Goal: Find specific page/section: Find specific page/section

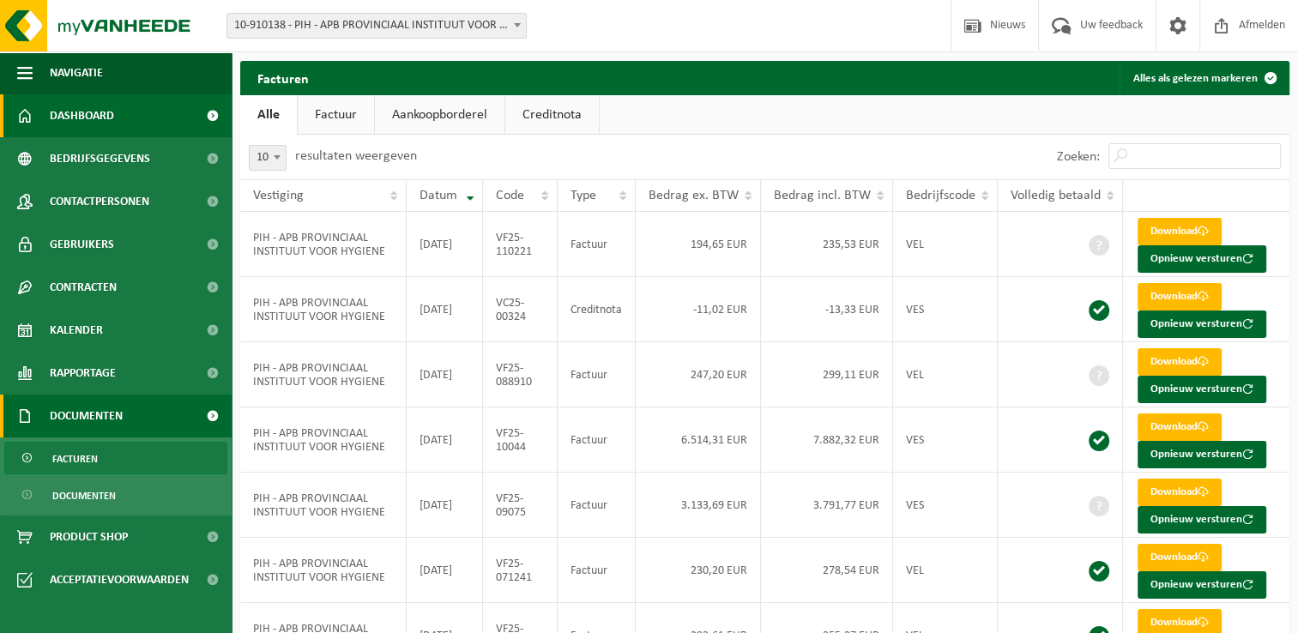
click at [59, 110] on span "Dashboard" at bounding box center [82, 115] width 64 height 43
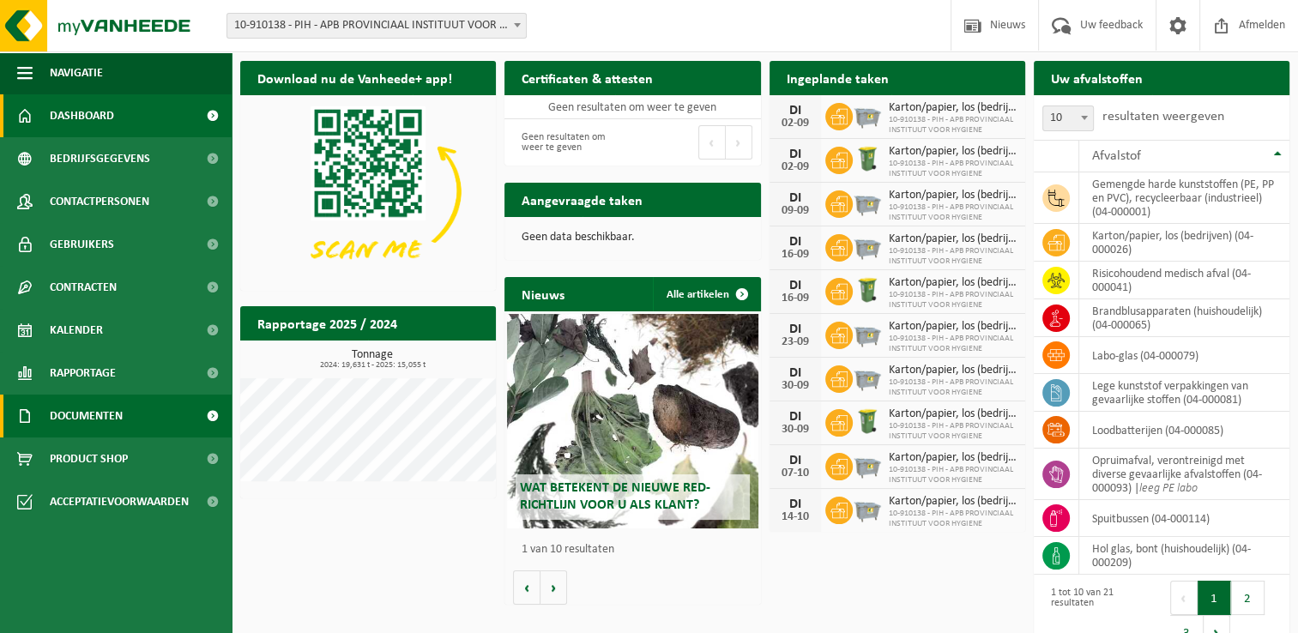
click at [110, 427] on span "Documenten" at bounding box center [86, 416] width 73 height 43
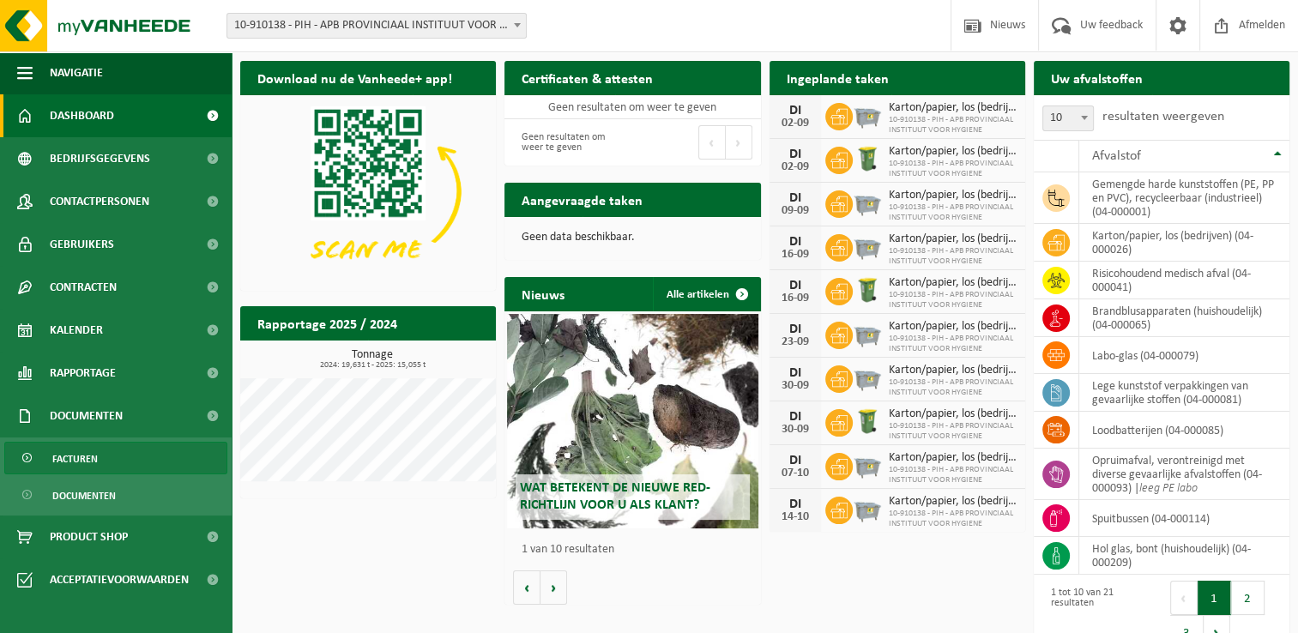
click at [123, 472] on link "Facturen" at bounding box center [115, 458] width 223 height 33
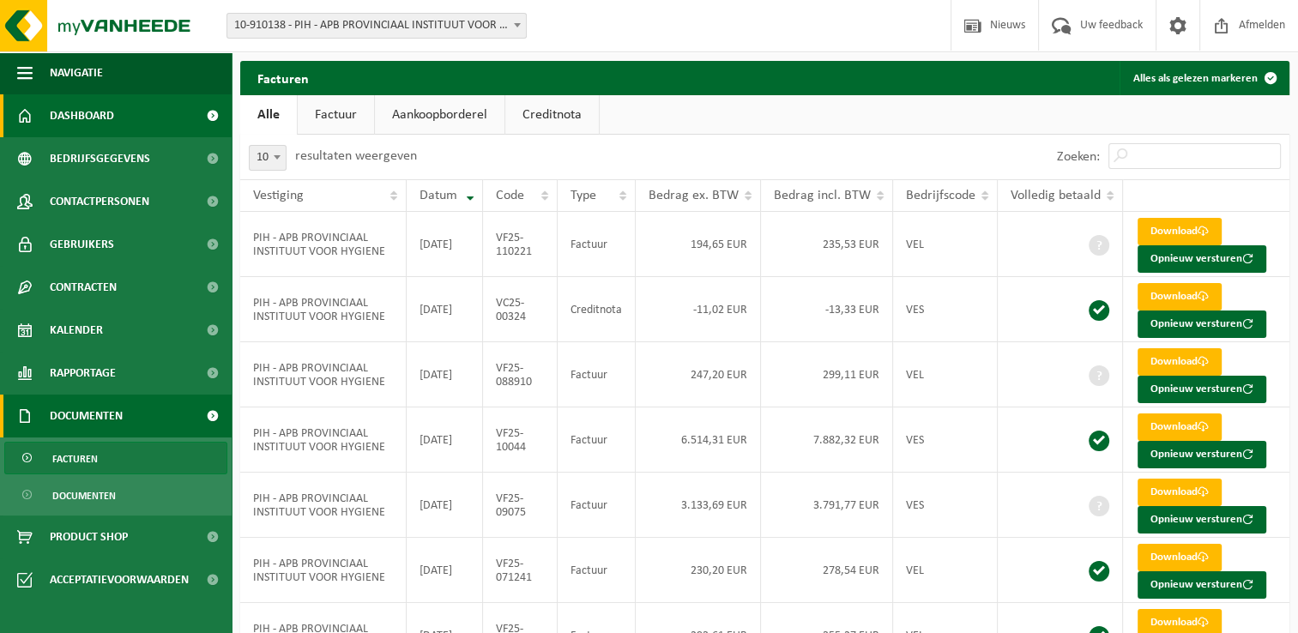
click at [112, 118] on span "Dashboard" at bounding box center [82, 115] width 64 height 43
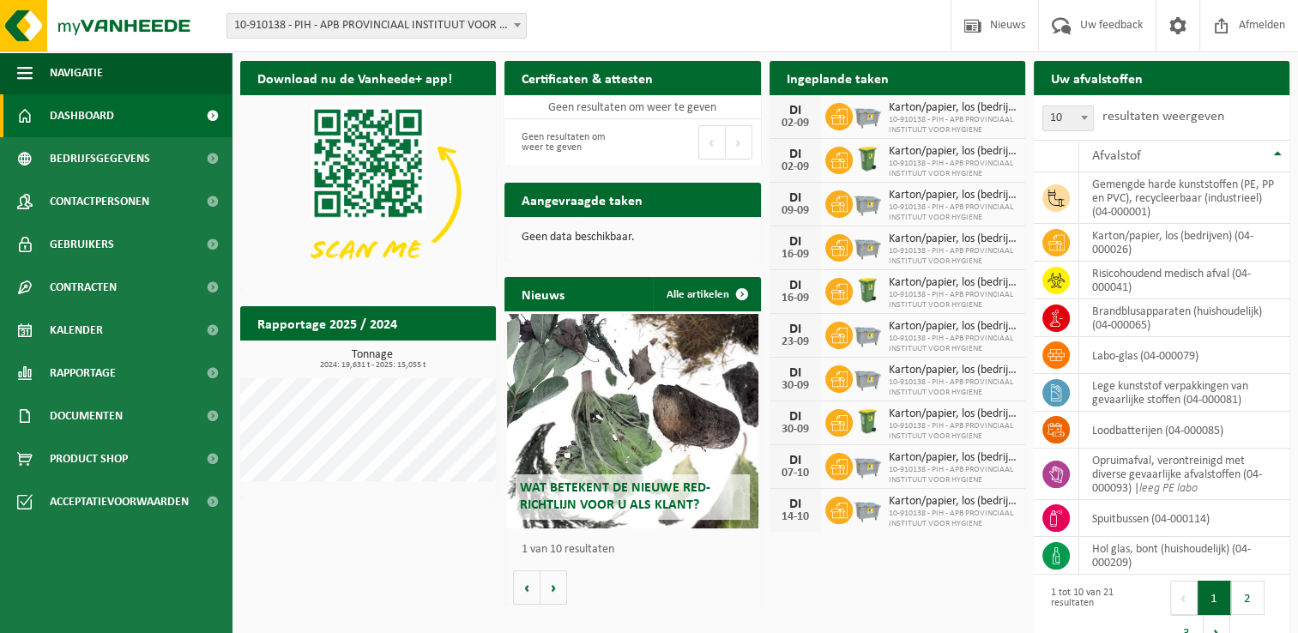
click at [429, 537] on div "Download nu de Vanheede+ app! Verberg Certificaten & attesten Bekijk uw certifi…" at bounding box center [764, 357] width 1057 height 610
